Goal: Find contact information: Find contact information

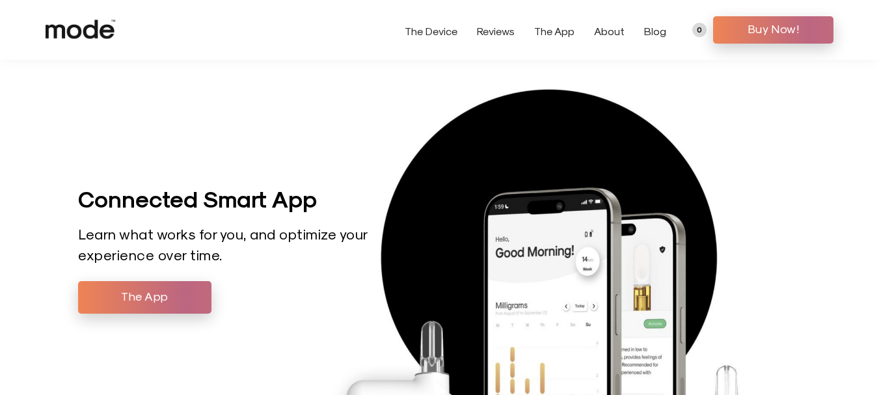
scroll to position [1952, 0]
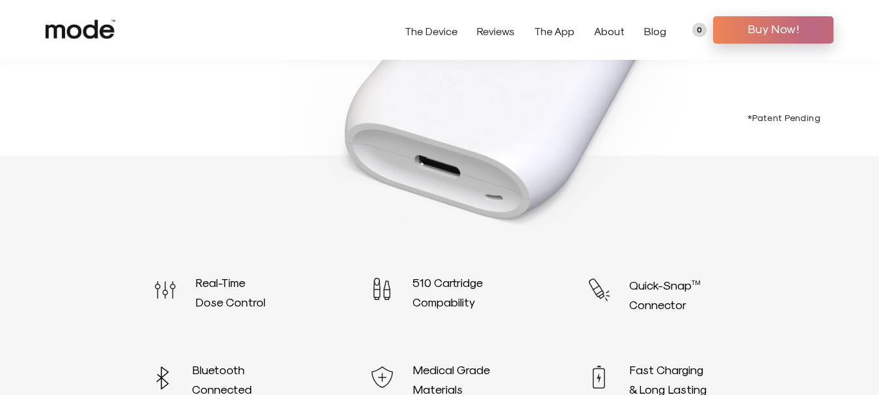
click at [85, 31] on use at bounding box center [81, 29] width 70 height 19
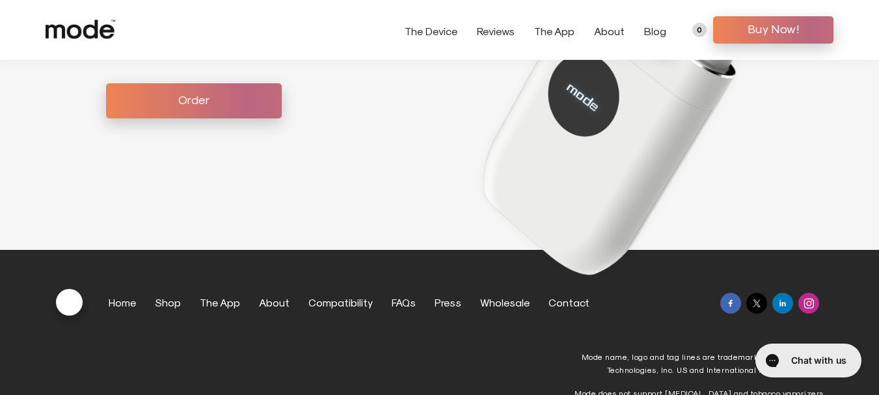
scroll to position [3711, 0]
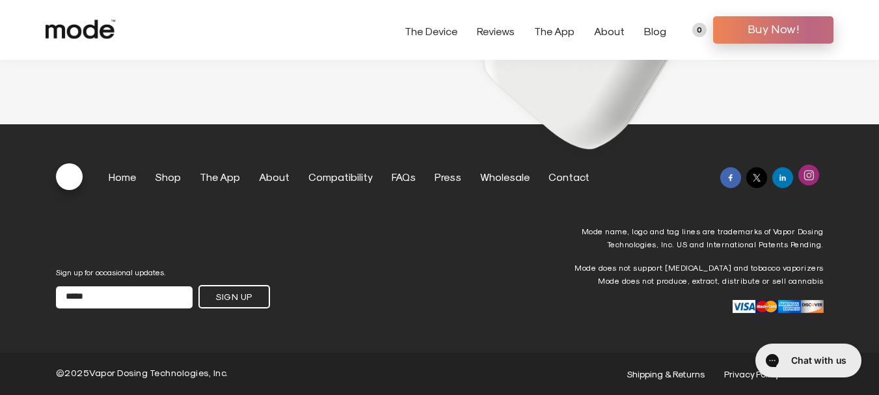
click at [804, 174] on img at bounding box center [809, 175] width 10 height 10
click at [736, 182] on div at bounding box center [730, 175] width 21 height 21
click at [567, 221] on div "Home Shop The App About Compatibility FAQs Press Wholesale Contact" at bounding box center [440, 193] width 768 height 61
click at [560, 186] on div "Home Shop The App About Compatibility FAQs Press Wholesale Contact" at bounding box center [440, 193] width 768 height 61
click at [560, 179] on link "Contact" at bounding box center [569, 176] width 41 height 12
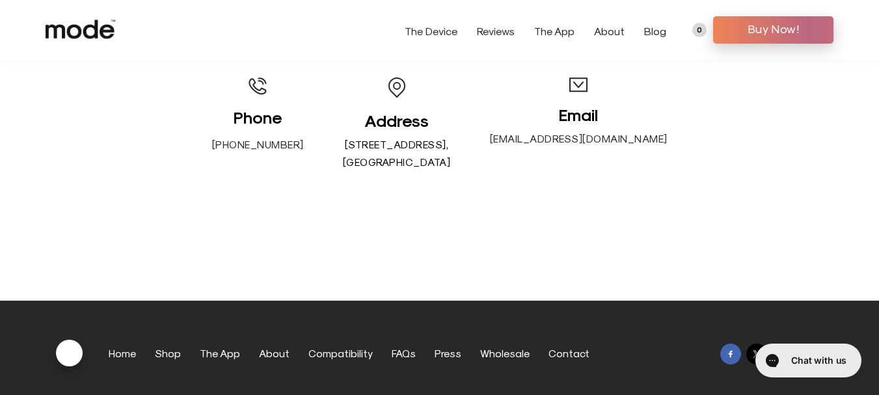
click at [495, 74] on div "Reach Out We’d love to hear from you. Phone [PHONE_NUMBER] Address [STREET_ADDR…" at bounding box center [439, 72] width 859 height 198
click at [277, 138] on link "[PHONE_NUMBER]" at bounding box center [258, 144] width 92 height 12
